Goal: Task Accomplishment & Management: Manage account settings

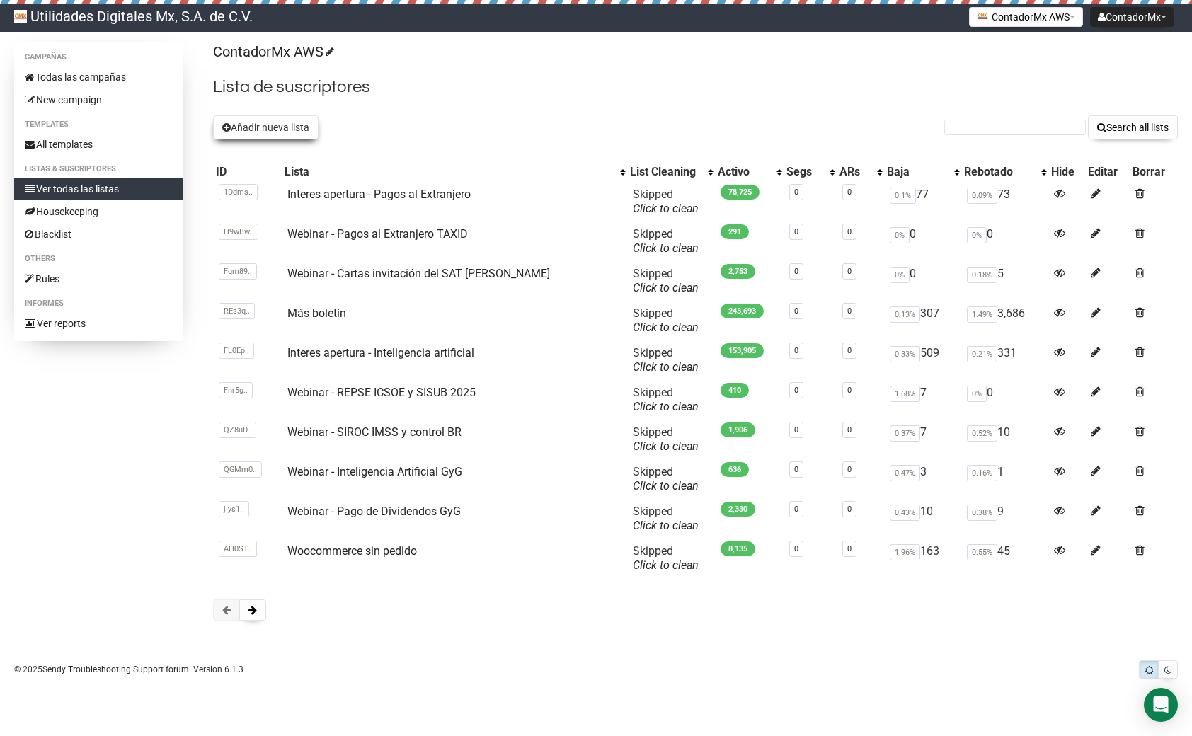
click at [267, 126] on button "Añadir nueva lista" at bounding box center [265, 127] width 105 height 24
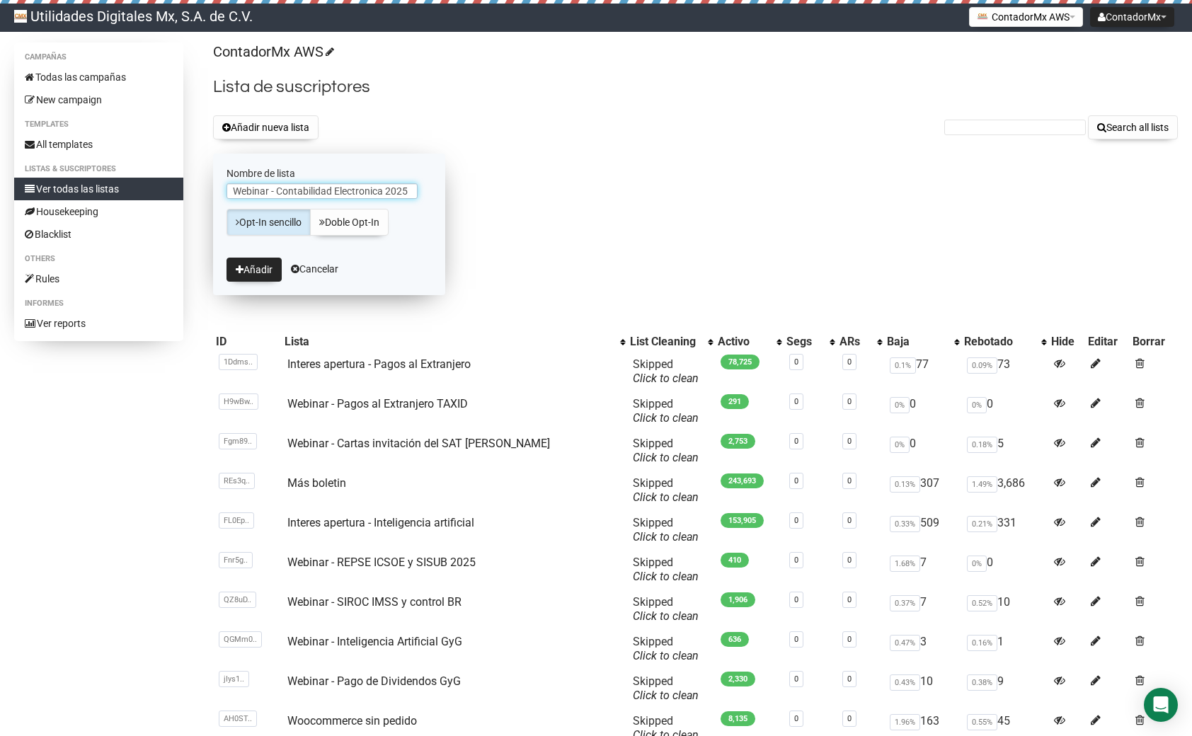
click at [336, 188] on input "Webinar - Contabilidad Electronica 2025" at bounding box center [321, 191] width 191 height 16
type input "Webinar - Contabilidad Electronica 2025"
click at [253, 264] on button "Añadir" at bounding box center [253, 270] width 55 height 24
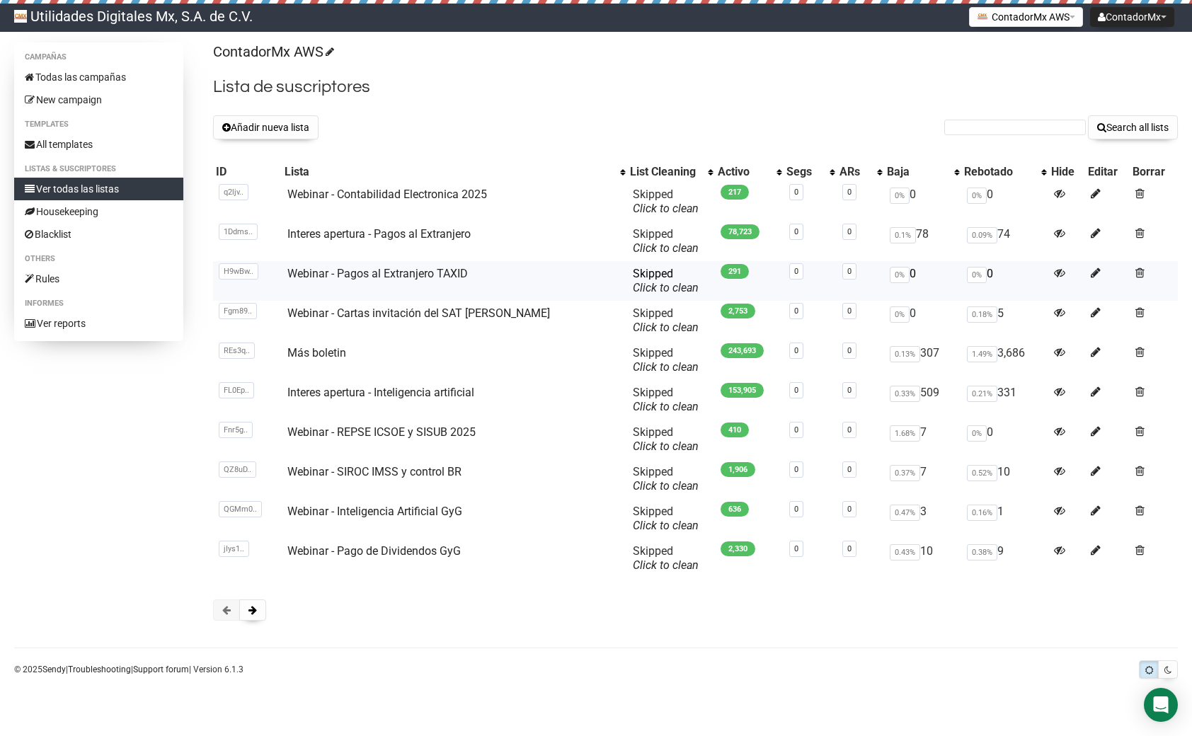
scroll to position [86, 0]
click at [252, 621] on button at bounding box center [252, 609] width 27 height 21
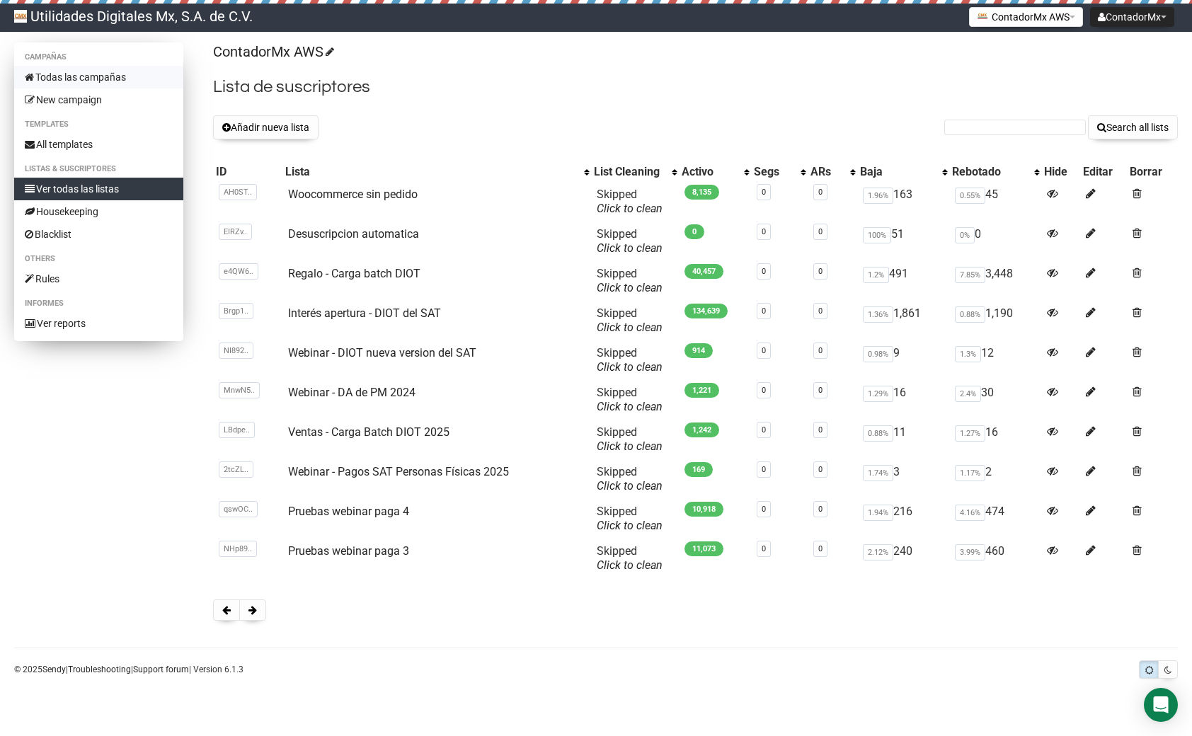
click at [45, 86] on link "Todas las campañas" at bounding box center [98, 77] width 169 height 23
